Goal: Find specific page/section: Find specific page/section

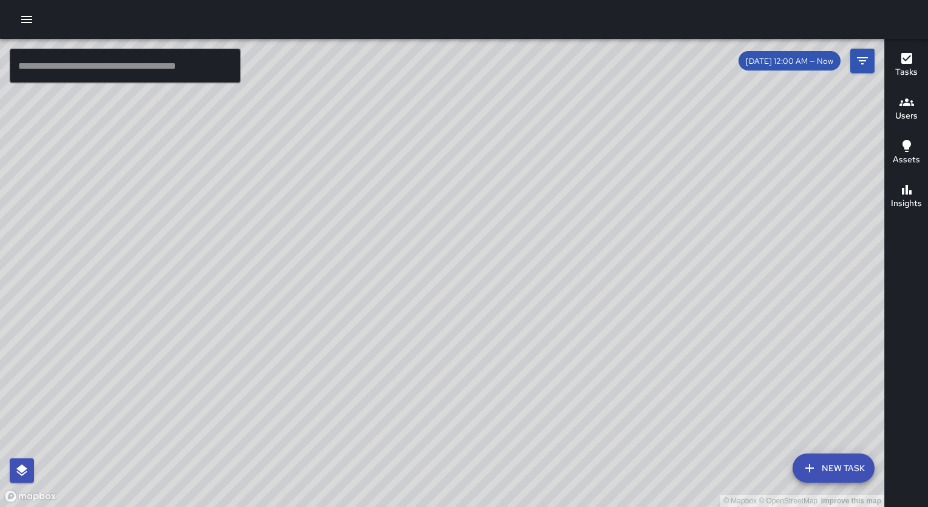
drag, startPoint x: 639, startPoint y: 380, endPoint x: 660, endPoint y: 216, distance: 165.3
click at [660, 216] on div "© Mapbox © OpenStreetMap Improve this map" at bounding box center [442, 273] width 884 height 468
drag, startPoint x: 564, startPoint y: 378, endPoint x: 486, endPoint y: 224, distance: 173.3
drag, startPoint x: 486, startPoint y: 224, endPoint x: 784, endPoint y: 315, distance: 311.4
click at [784, 315] on div "© Mapbox © OpenStreetMap Improve this map" at bounding box center [442, 273] width 884 height 468
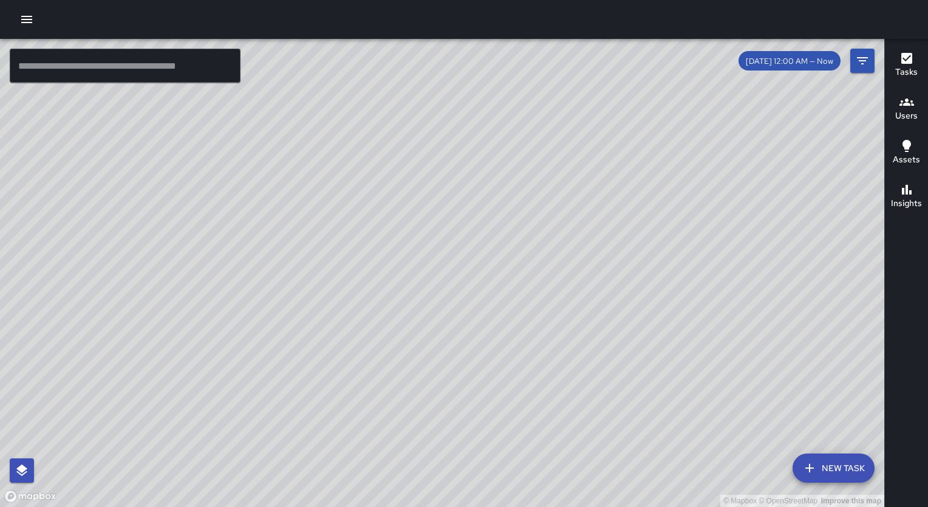
drag, startPoint x: 533, startPoint y: 422, endPoint x: 500, endPoint y: 281, distance: 143.9
click at [500, 281] on div "© Mapbox © OpenStreetMap Improve this map" at bounding box center [442, 273] width 884 height 468
click at [901, 106] on icon "button" at bounding box center [907, 102] width 15 height 15
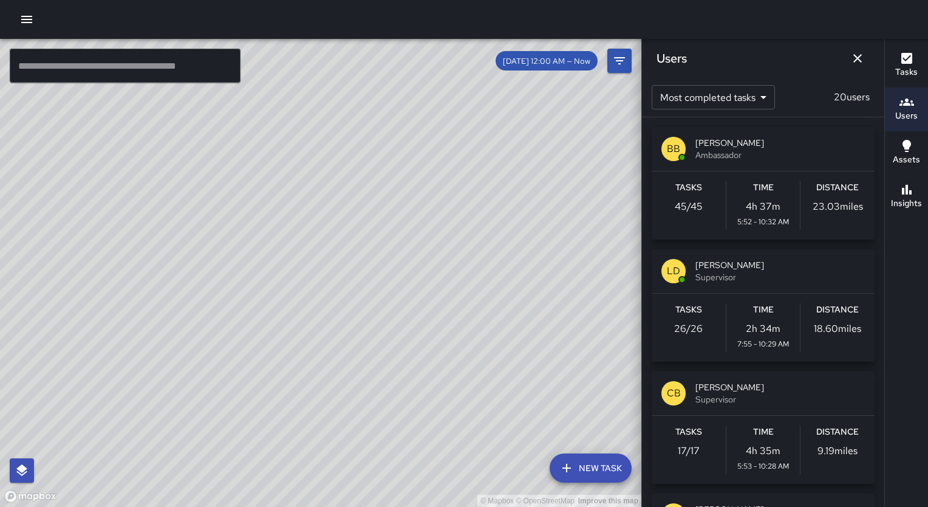
click at [756, 273] on span "Supervisor" at bounding box center [779, 277] width 169 height 12
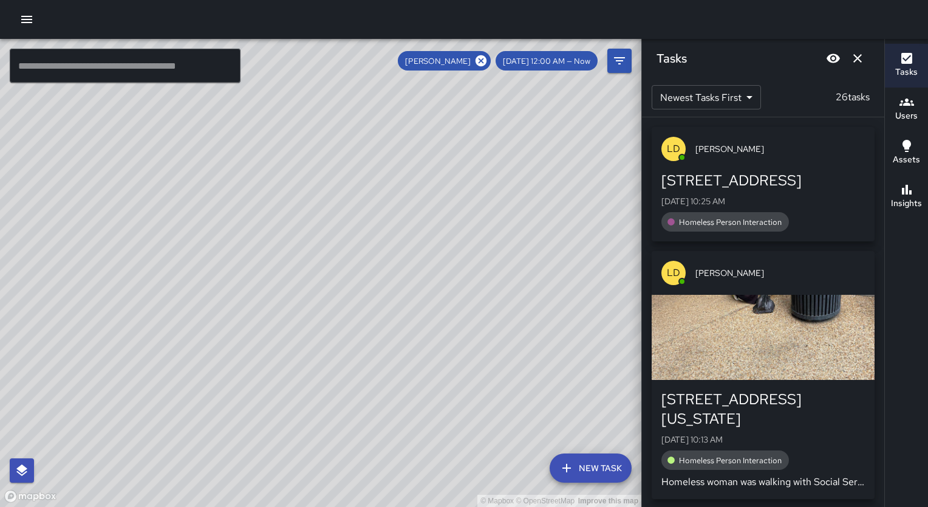
drag, startPoint x: 874, startPoint y: 246, endPoint x: 874, endPoint y: 315, distance: 68.6
click at [874, 315] on div "[PERSON_NAME] [STREET_ADDRESS][GEOGRAPHIC_DATA][DATE] 10:25 AM Homeless Person …" at bounding box center [763, 311] width 242 height 389
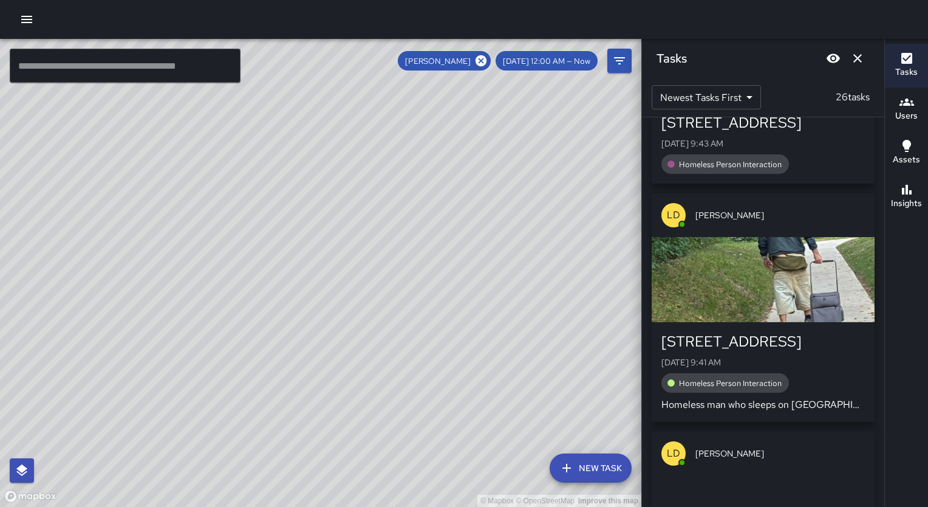
scroll to position [734, 0]
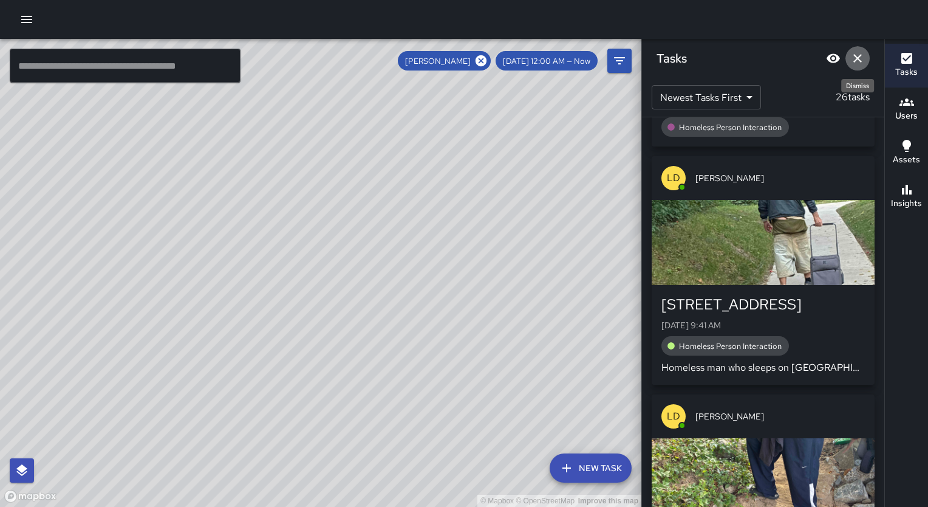
click at [864, 58] on icon "Dismiss" at bounding box center [857, 58] width 15 height 15
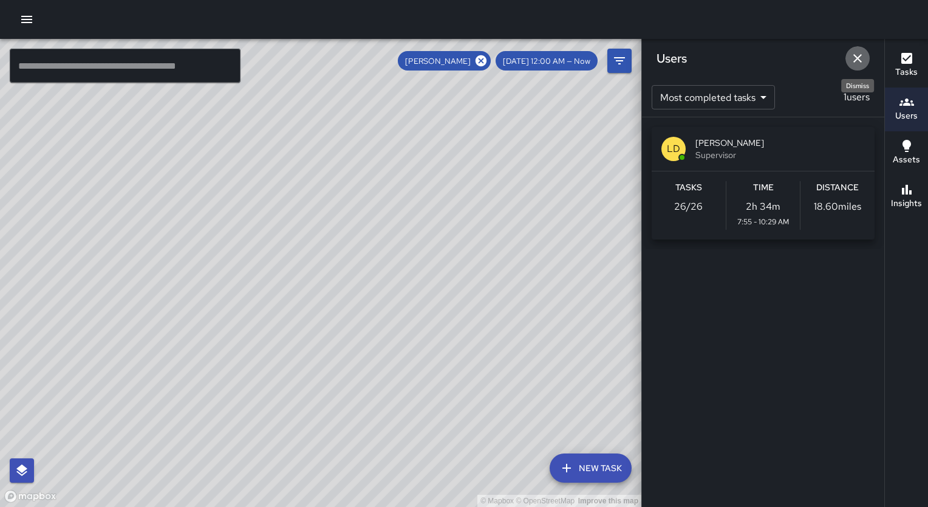
click at [857, 59] on icon "Dismiss" at bounding box center [857, 58] width 9 height 9
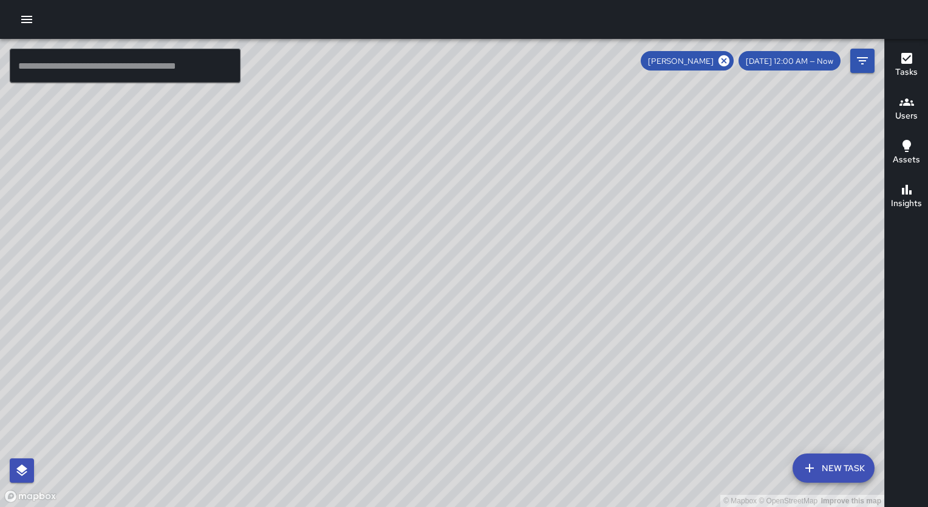
drag, startPoint x: 676, startPoint y: 185, endPoint x: 551, endPoint y: 394, distance: 243.7
click at [551, 394] on div "© Mapbox © OpenStreetMap Improve this map" at bounding box center [442, 273] width 884 height 468
drag, startPoint x: 586, startPoint y: 194, endPoint x: 559, endPoint y: 305, distance: 113.6
click at [559, 305] on div "© Mapbox © OpenStreetMap Improve this map" at bounding box center [442, 273] width 884 height 468
click at [538, 429] on div "© Mapbox © OpenStreetMap Improve this map" at bounding box center [442, 273] width 884 height 468
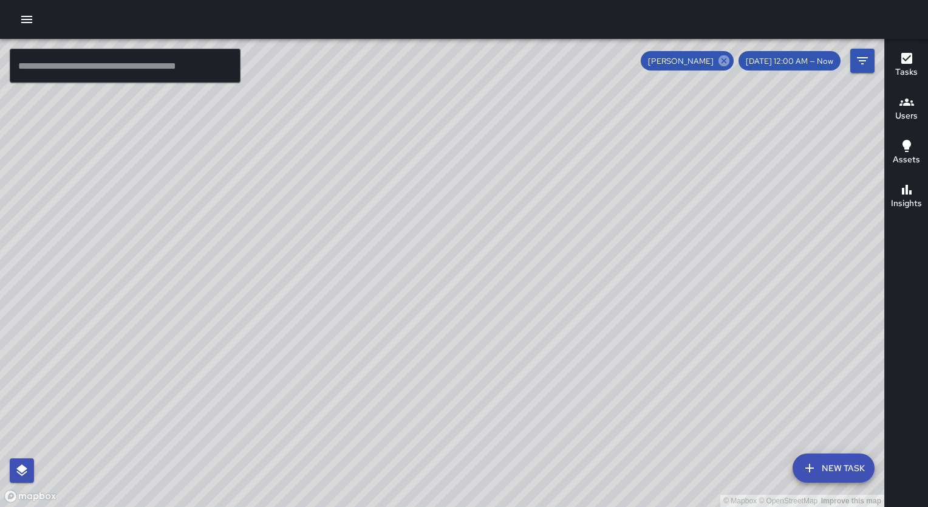
click at [731, 62] on icon at bounding box center [723, 60] width 13 height 13
